Goal: Use online tool/utility: Utilize a website feature to perform a specific function

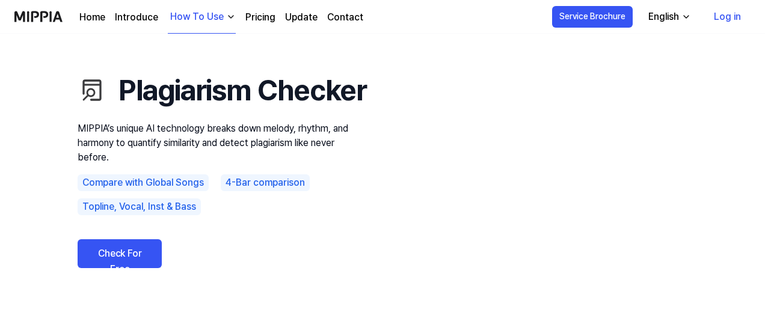
scroll to position [51, 0]
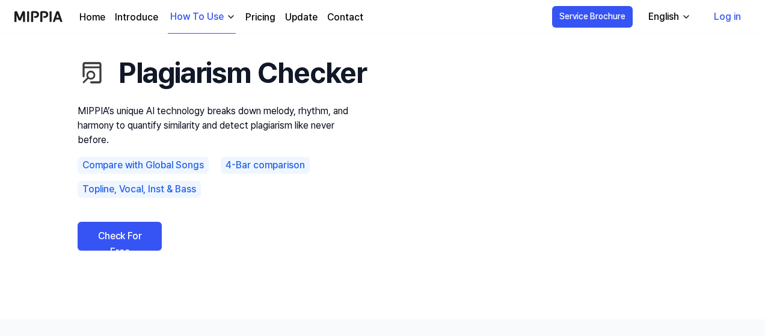
click at [120, 251] on link "Check For Free" at bounding box center [120, 236] width 84 height 29
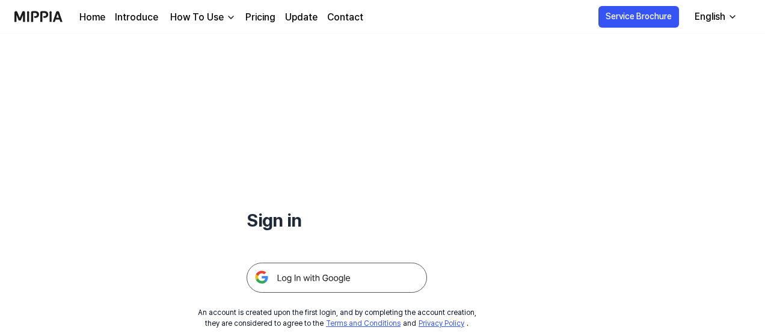
click at [334, 278] on img at bounding box center [337, 278] width 180 height 30
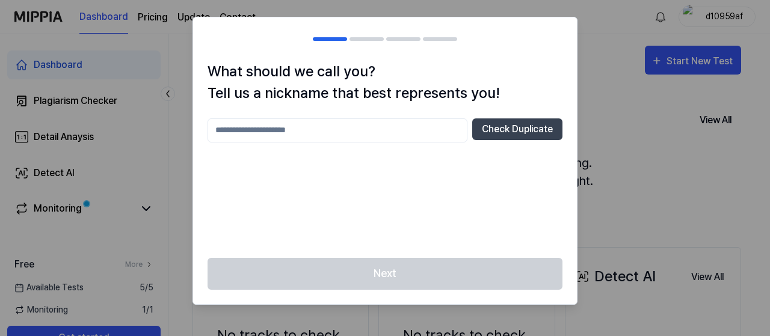
click at [305, 132] on input "text" at bounding box center [337, 130] width 260 height 24
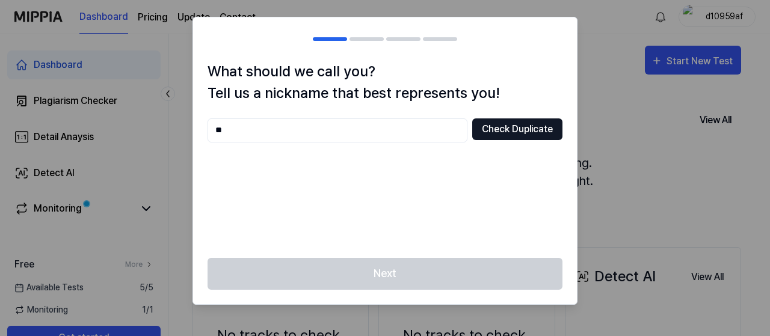
click at [506, 133] on button "Check Duplicate" at bounding box center [517, 129] width 90 height 22
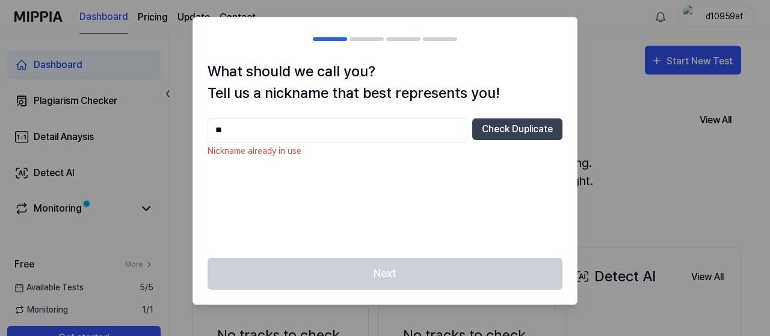
click at [275, 129] on input "**" at bounding box center [337, 130] width 260 height 24
type input "*"
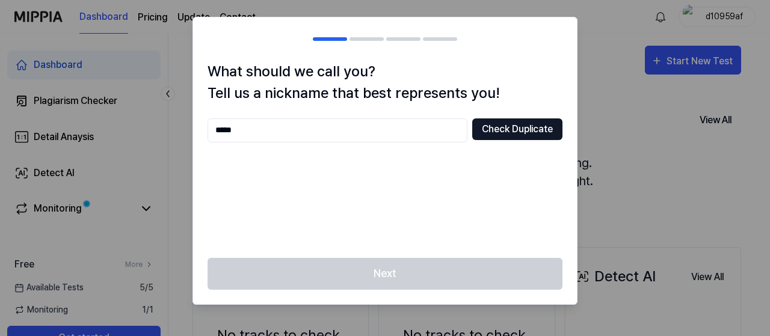
type input "*****"
click at [521, 129] on button "Check Duplicate" at bounding box center [517, 129] width 90 height 22
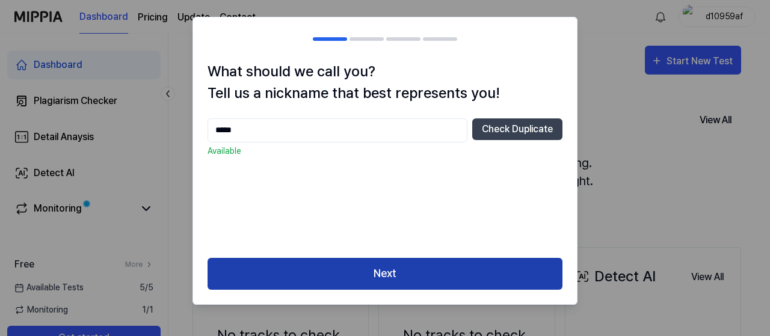
click at [410, 269] on button "Next" at bounding box center [384, 274] width 355 height 32
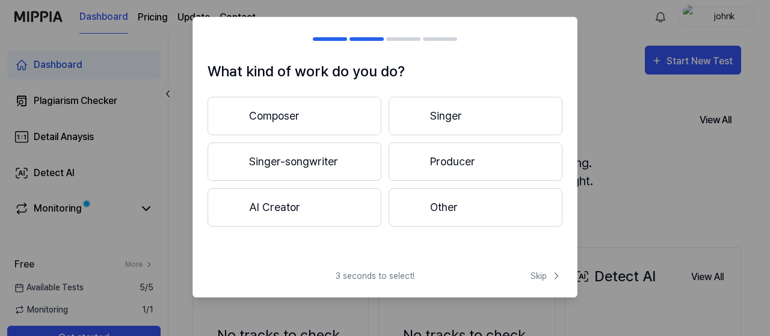
click at [289, 163] on button "Singer-songwriter" at bounding box center [294, 162] width 174 height 38
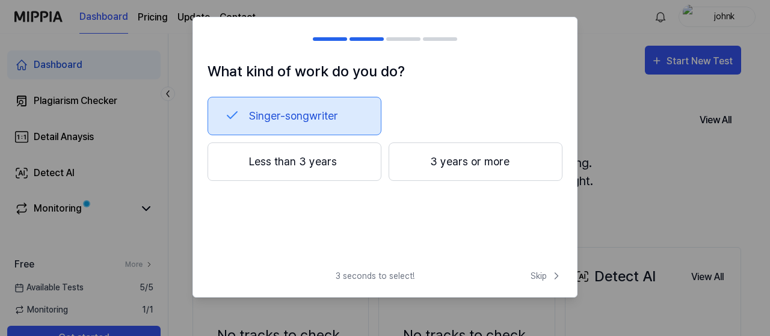
click at [433, 163] on button "3 years or more" at bounding box center [475, 162] width 174 height 38
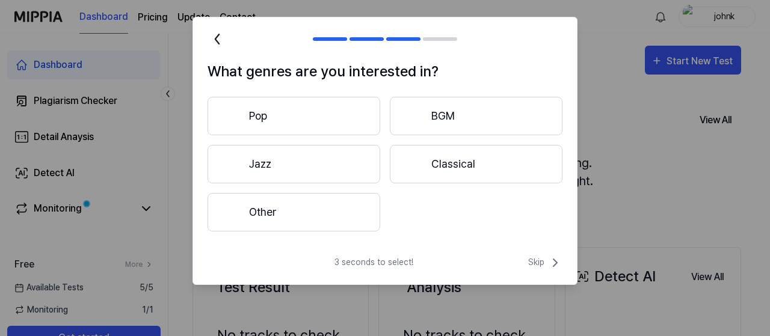
click at [334, 205] on button "Other" at bounding box center [293, 212] width 173 height 38
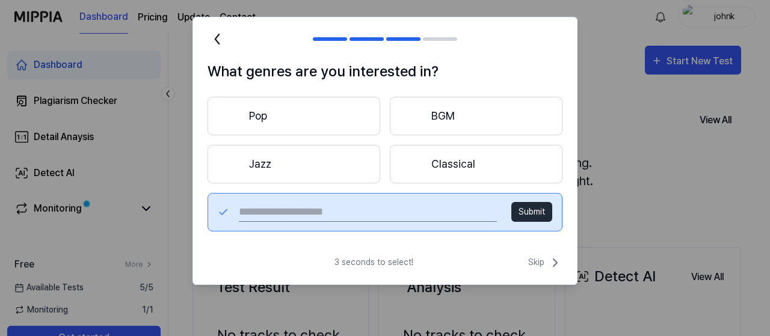
click at [334, 204] on input "text" at bounding box center [368, 212] width 258 height 19
type input "**********"
click at [539, 211] on button "Submit" at bounding box center [531, 212] width 41 height 20
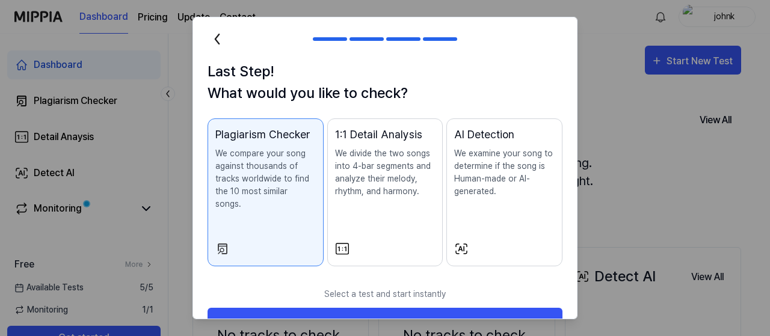
click at [262, 156] on p "We compare your song against thousands of tracks worldwide to find the 10 most …" at bounding box center [265, 178] width 100 height 63
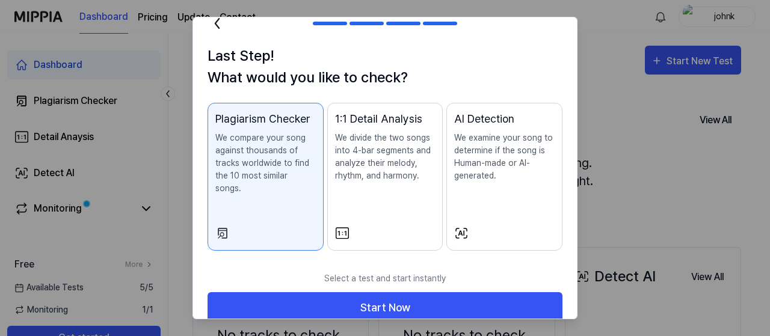
scroll to position [23, 0]
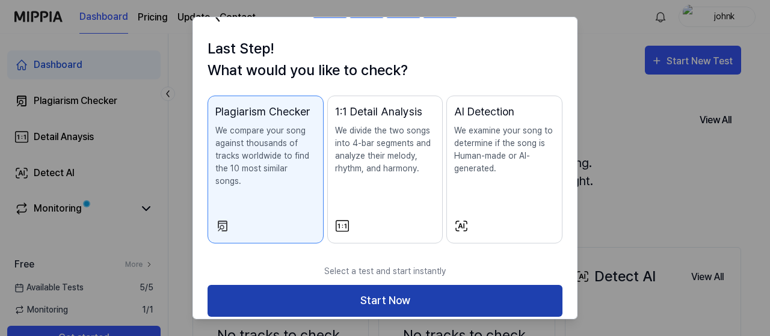
click at [372, 285] on button "Start Now" at bounding box center [384, 301] width 355 height 32
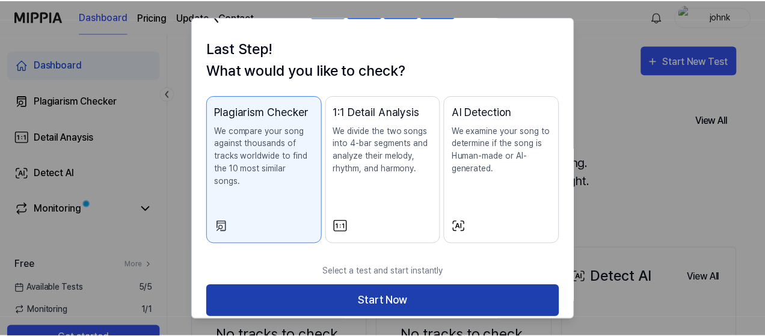
scroll to position [0, 0]
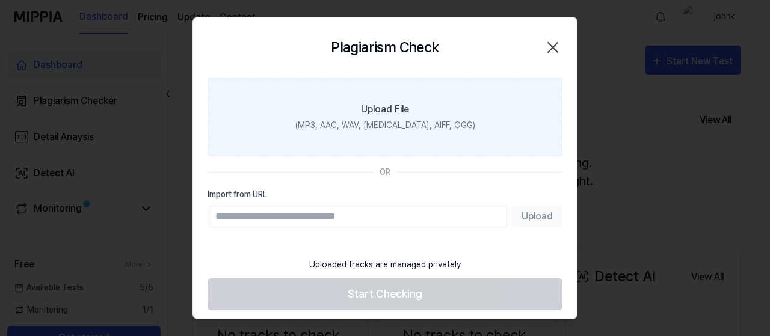
click at [370, 119] on div "(MP3, AAC, WAV, FLAC, AIFF, OGG)" at bounding box center [385, 125] width 180 height 13
click at [0, 0] on input "Upload File (MP3, AAC, WAV, FLAC, AIFF, OGG)" at bounding box center [0, 0] width 0 height 0
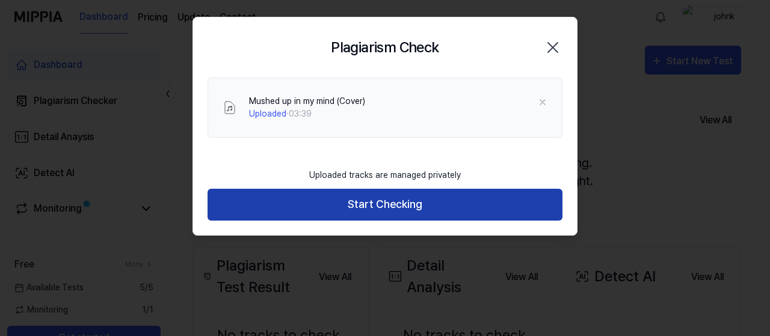
click at [347, 207] on button "Start Checking" at bounding box center [384, 205] width 355 height 32
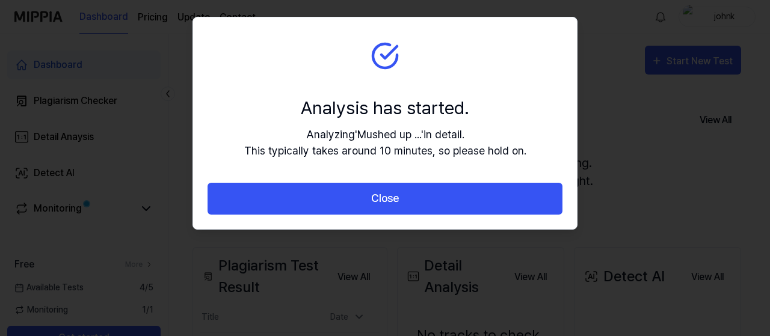
click at [397, 181] on section "Analysis has started. Analyzing ' Mushed up ... ' in detail. This typically tak…" at bounding box center [385, 99] width 384 height 165
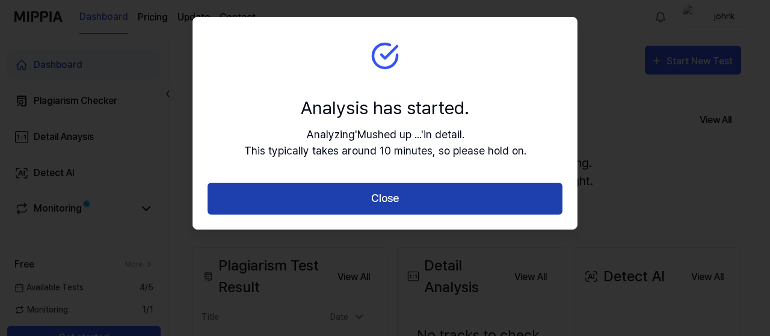
click at [396, 192] on button "Close" at bounding box center [384, 199] width 355 height 32
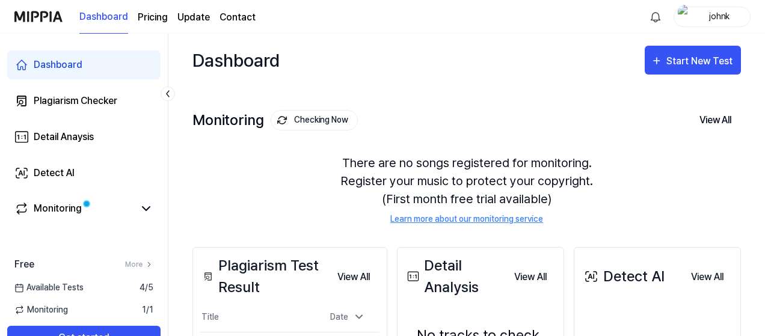
click at [152, 16] on page\) "Pricing" at bounding box center [153, 17] width 30 height 14
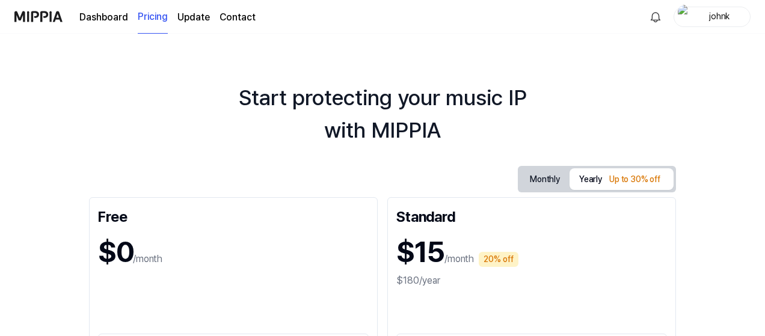
click at [111, 15] on link "Dashboard" at bounding box center [103, 17] width 49 height 14
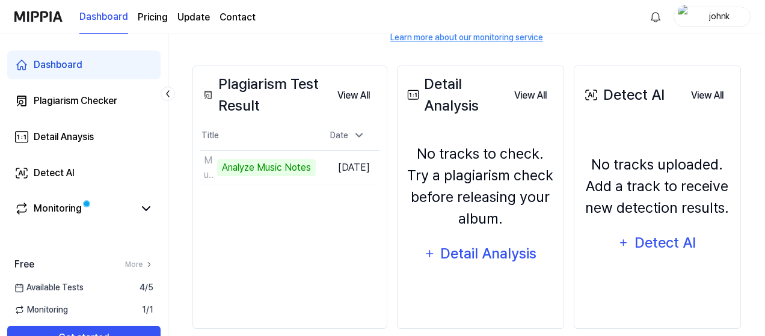
scroll to position [186, 0]
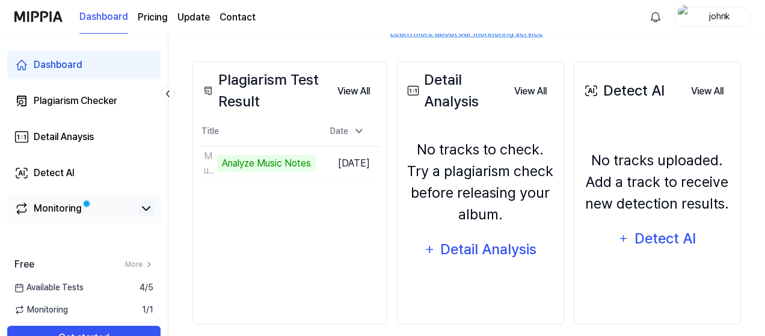
click at [146, 206] on icon at bounding box center [146, 208] width 14 height 14
click at [366, 93] on button "View All" at bounding box center [354, 91] width 52 height 24
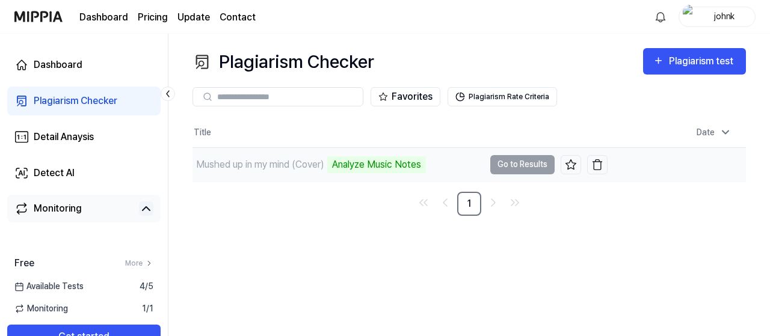
click at [512, 165] on td "Mushed up in my mind (Cover) Analyze Music Notes Go to Results" at bounding box center [399, 165] width 415 height 34
click at [363, 167] on div "Analyze Music Notes" at bounding box center [376, 164] width 99 height 17
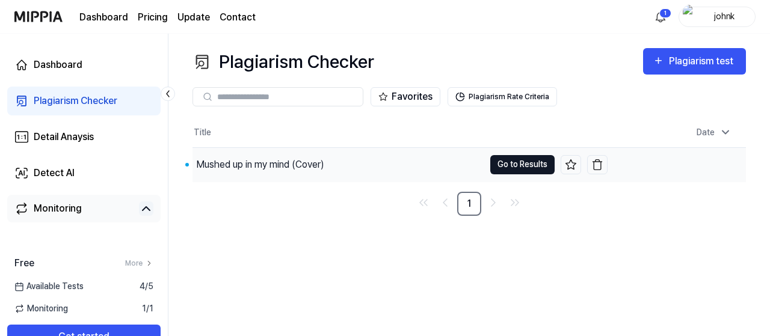
click at [524, 163] on button "Go to Results" at bounding box center [522, 164] width 64 height 19
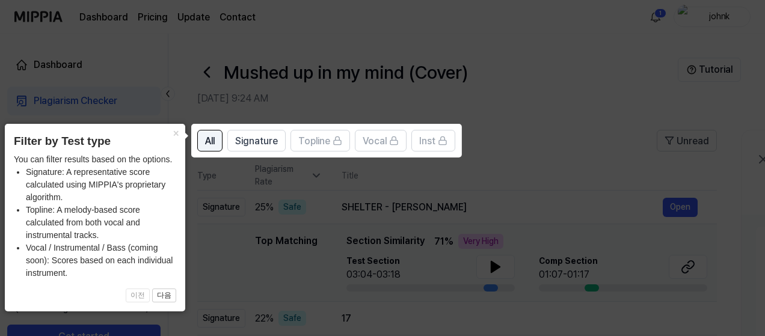
click at [207, 138] on span "All" at bounding box center [210, 141] width 10 height 14
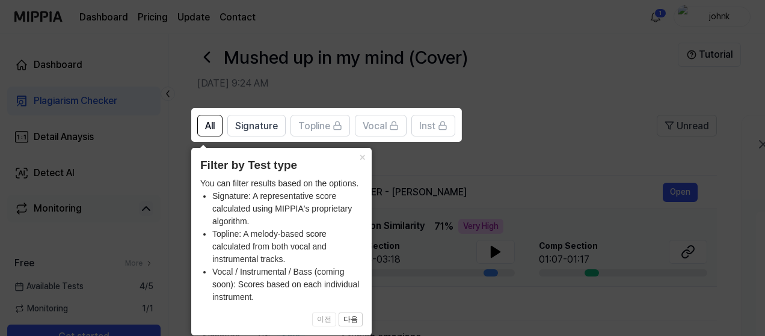
scroll to position [18, 0]
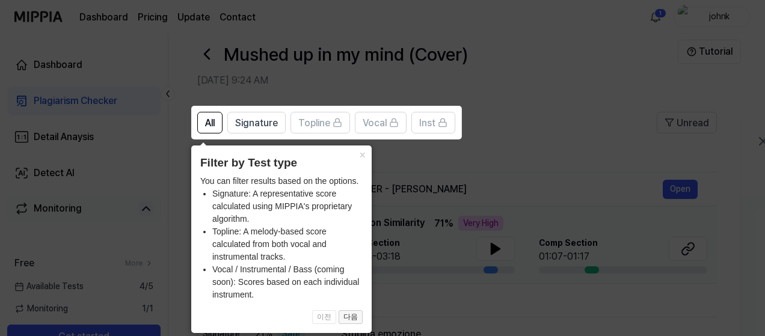
click at [353, 314] on button "다음" at bounding box center [351, 317] width 24 height 14
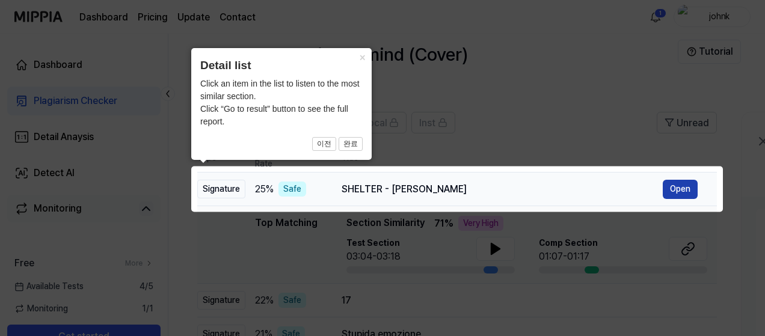
click at [674, 188] on button "Open" at bounding box center [680, 189] width 35 height 19
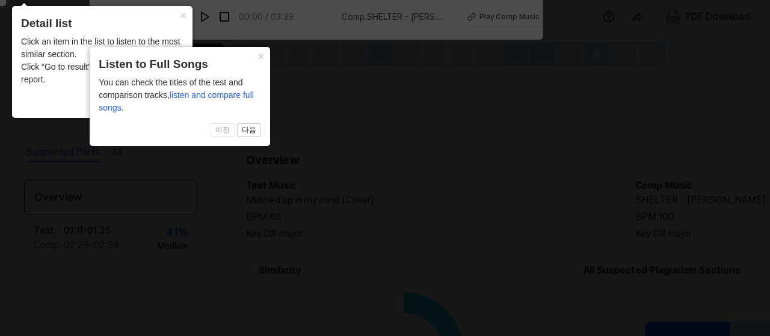
click at [226, 97] on span "listen and compare full songs." at bounding box center [176, 101] width 155 height 22
click at [183, 109] on button "다음" at bounding box center [171, 102] width 24 height 14
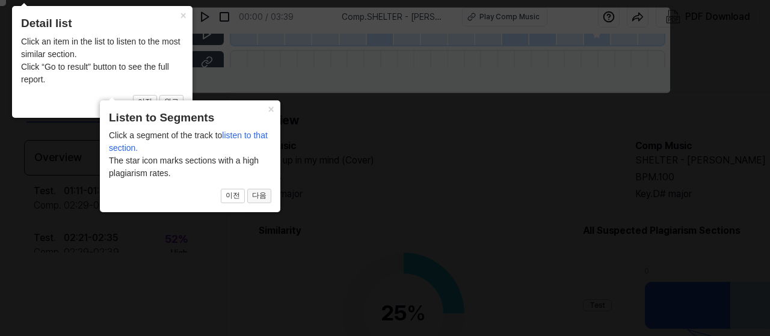
click at [183, 109] on button "다음" at bounding box center [171, 102] width 24 height 14
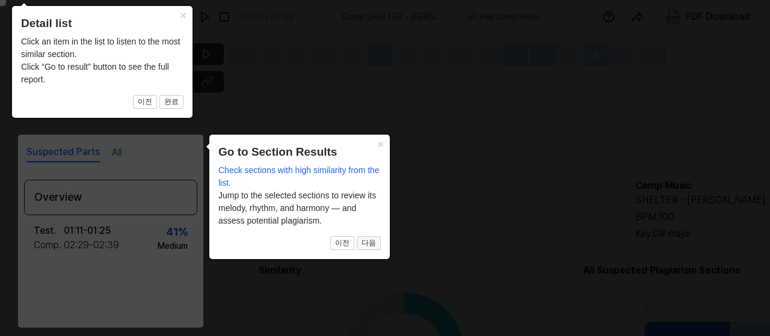
click at [183, 109] on button "다음" at bounding box center [171, 102] width 24 height 14
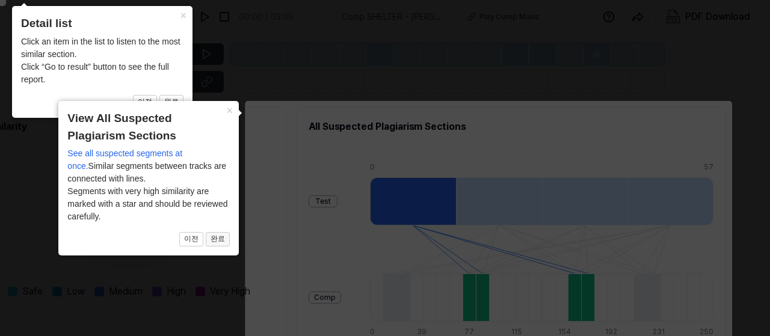
click at [183, 109] on button "완료" at bounding box center [171, 102] width 24 height 14
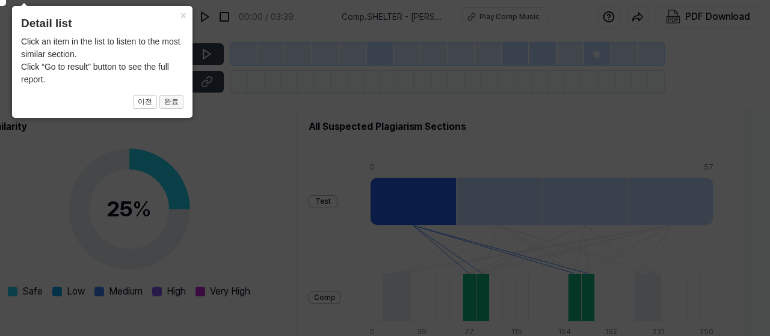
click at [174, 105] on button "완료" at bounding box center [171, 102] width 24 height 14
click at [183, 17] on button "×" at bounding box center [182, 14] width 19 height 17
click at [379, 165] on icon at bounding box center [382, 165] width 776 height 342
click at [146, 103] on button "이전" at bounding box center [145, 102] width 24 height 14
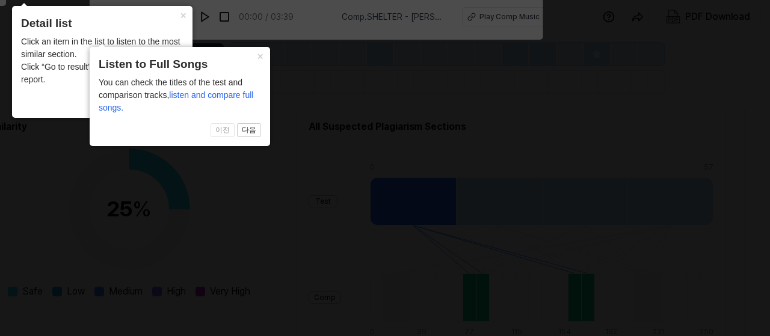
click at [183, 109] on span "이전 다음" at bounding box center [102, 102] width 162 height 14
click at [192, 23] on button "×" at bounding box center [182, 14] width 19 height 17
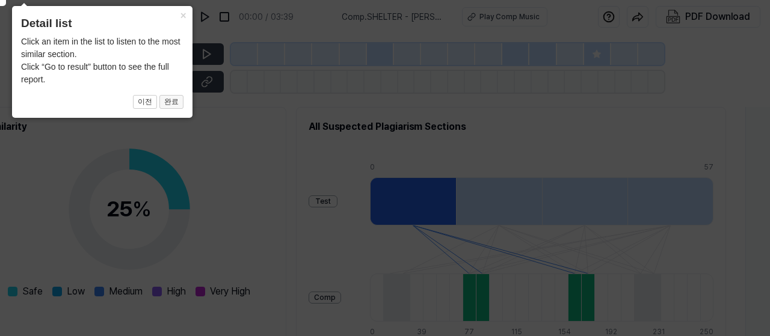
click at [174, 104] on button "완료" at bounding box center [171, 102] width 24 height 14
click at [182, 15] on button "×" at bounding box center [182, 14] width 19 height 17
click at [310, 167] on icon at bounding box center [382, 165] width 776 height 342
click at [649, 110] on icon at bounding box center [382, 165] width 776 height 342
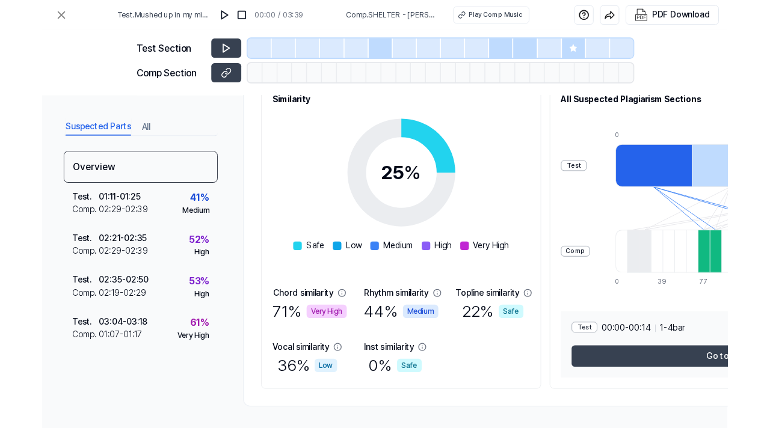
scroll to position [216, 0]
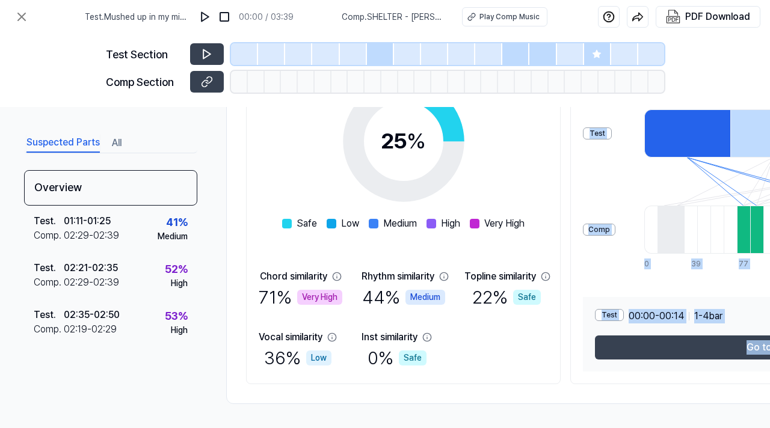
drag, startPoint x: 489, startPoint y: 421, endPoint x: 567, endPoint y: 421, distance: 78.2
click at [567, 336] on div "Suspected Parts All Overview Test . 01:11 - 01:25 Comp . 02:29 - 02:39 41 % Med…" at bounding box center [385, 267] width 770 height 321
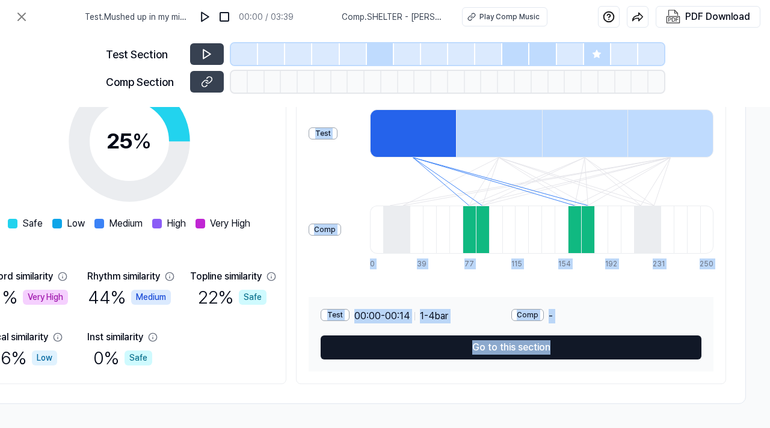
click at [477, 336] on button "Go to this section" at bounding box center [510, 348] width 381 height 24
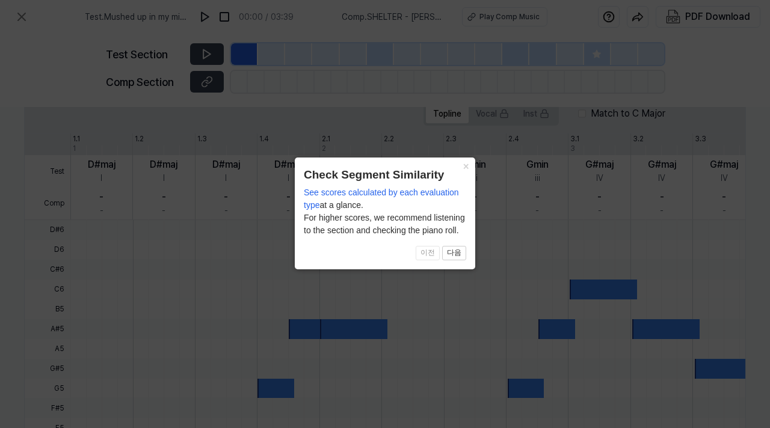
scroll to position [375, 207]
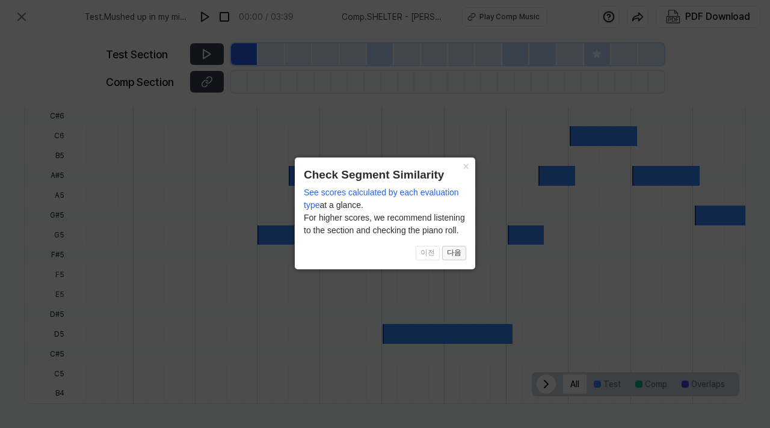
click at [458, 251] on button "다음" at bounding box center [454, 253] width 24 height 14
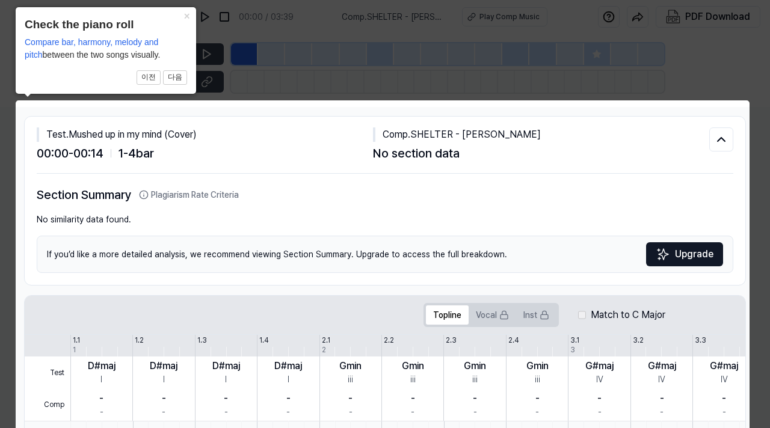
scroll to position [0, 204]
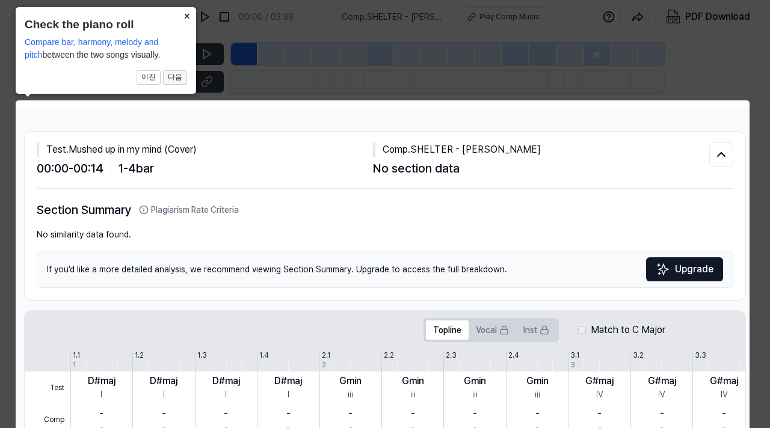
click at [174, 79] on button "다음" at bounding box center [175, 77] width 24 height 14
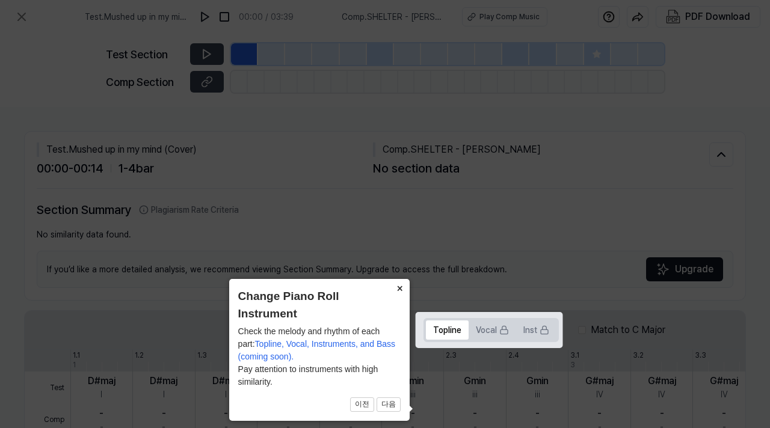
click at [397, 290] on button "×" at bounding box center [399, 287] width 19 height 17
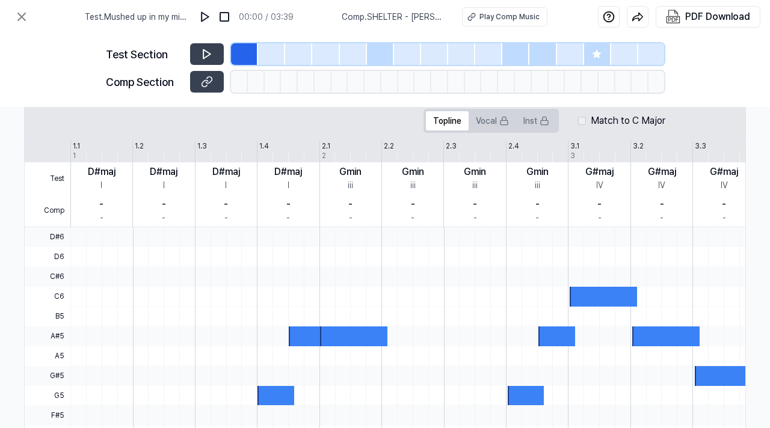
scroll to position [257, 204]
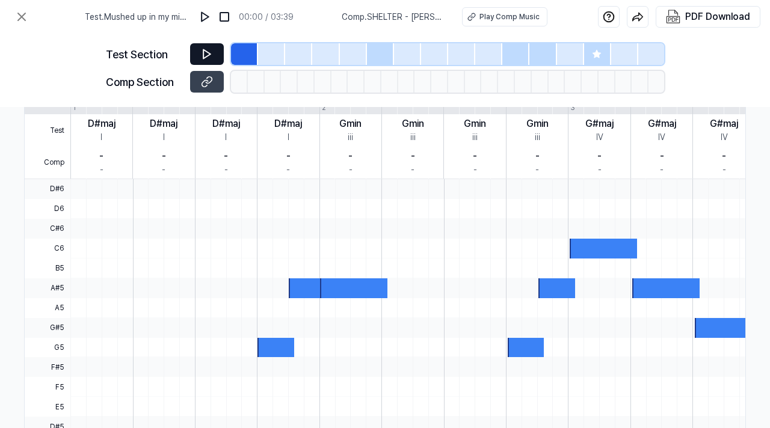
click at [204, 49] on icon at bounding box center [207, 54] width 12 height 12
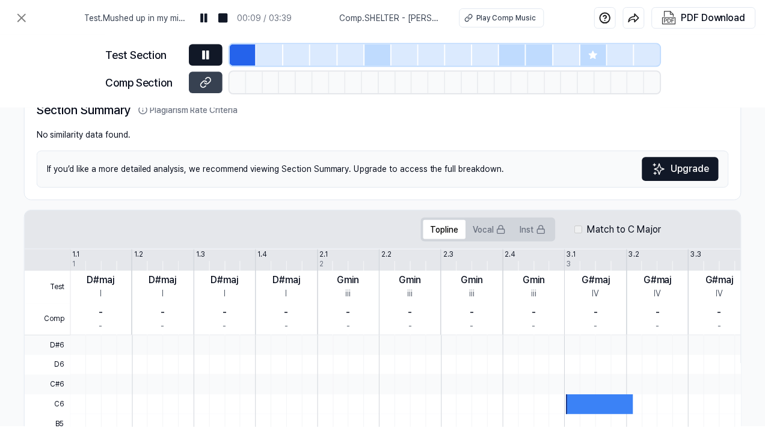
scroll to position [100, 204]
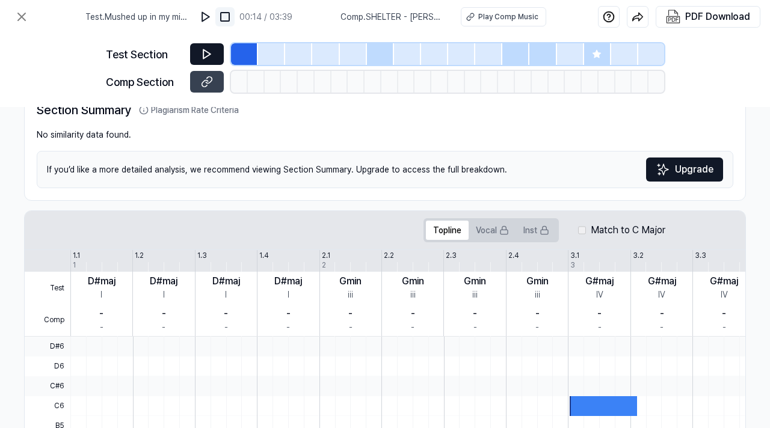
click at [231, 15] on img at bounding box center [225, 17] width 12 height 12
click at [19, 17] on icon at bounding box center [21, 17] width 14 height 14
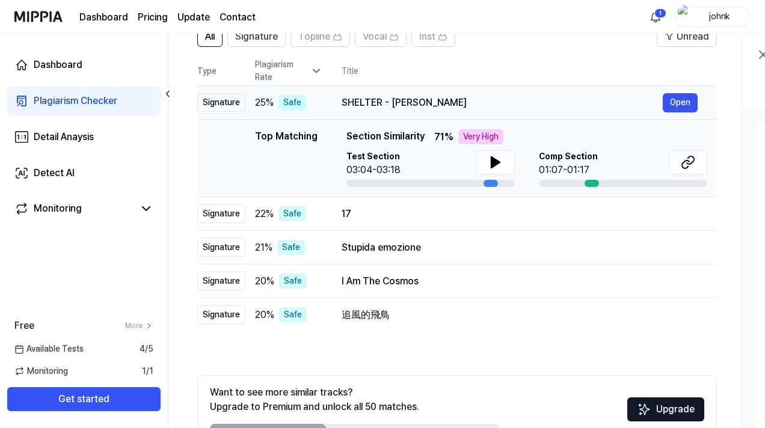
scroll to position [107, 0]
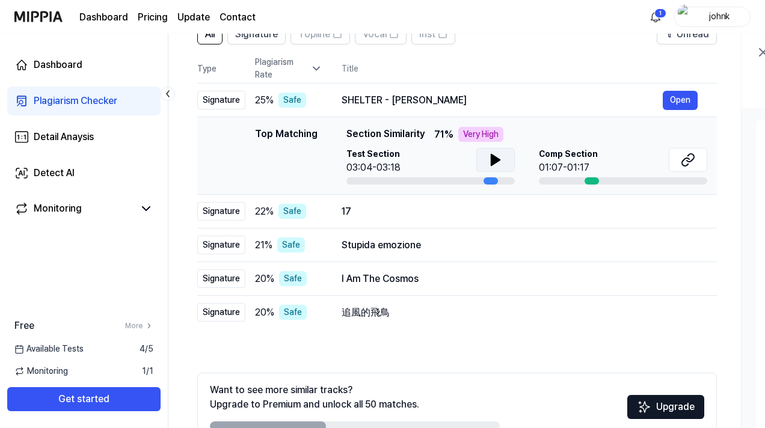
click at [492, 156] on icon at bounding box center [495, 160] width 8 height 11
click at [592, 180] on div at bounding box center [591, 180] width 14 height 7
click at [664, 180] on div at bounding box center [623, 180] width 168 height 7
click at [685, 277] on button "Open" at bounding box center [680, 278] width 35 height 19
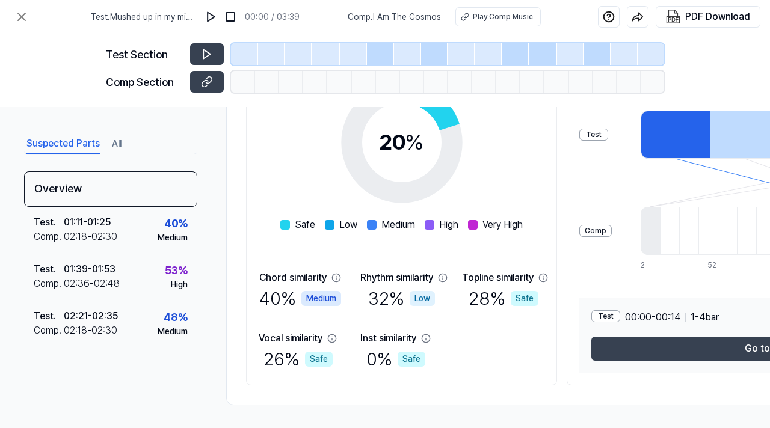
scroll to position [216, 0]
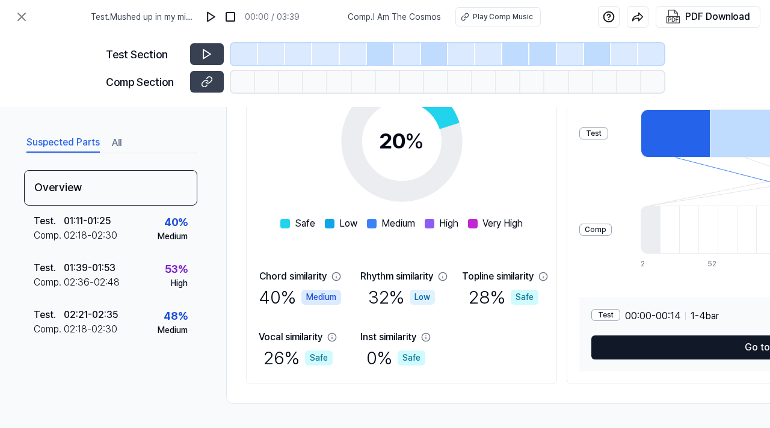
click at [689, 336] on button "Go to this section" at bounding box center [783, 348] width 384 height 24
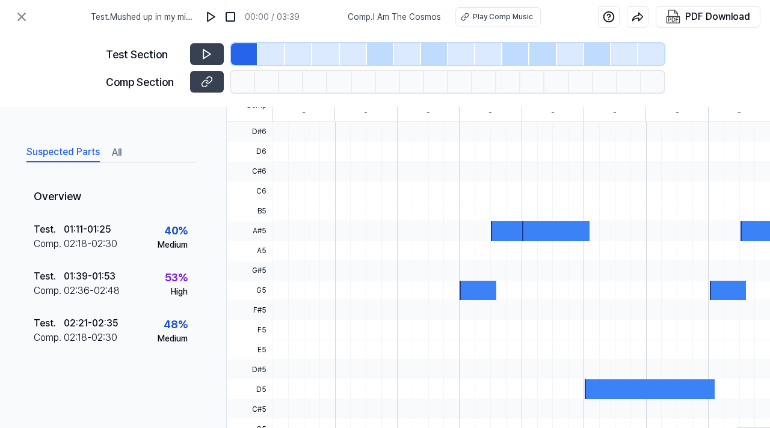
scroll to position [375, 0]
